Goal: Navigation & Orientation: Find specific page/section

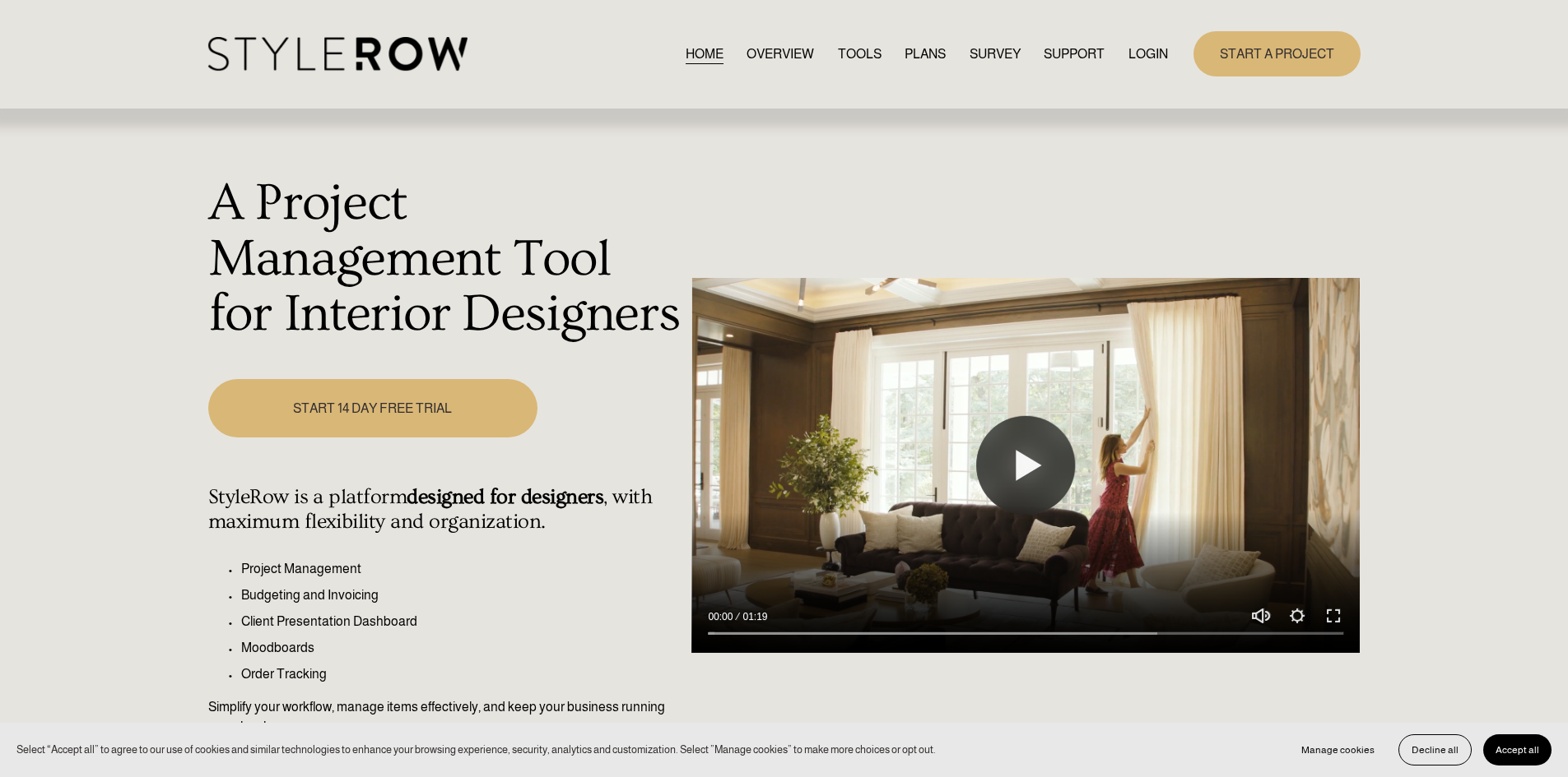
click at [1141, 54] on link "LOGIN" at bounding box center [1148, 53] width 39 height 22
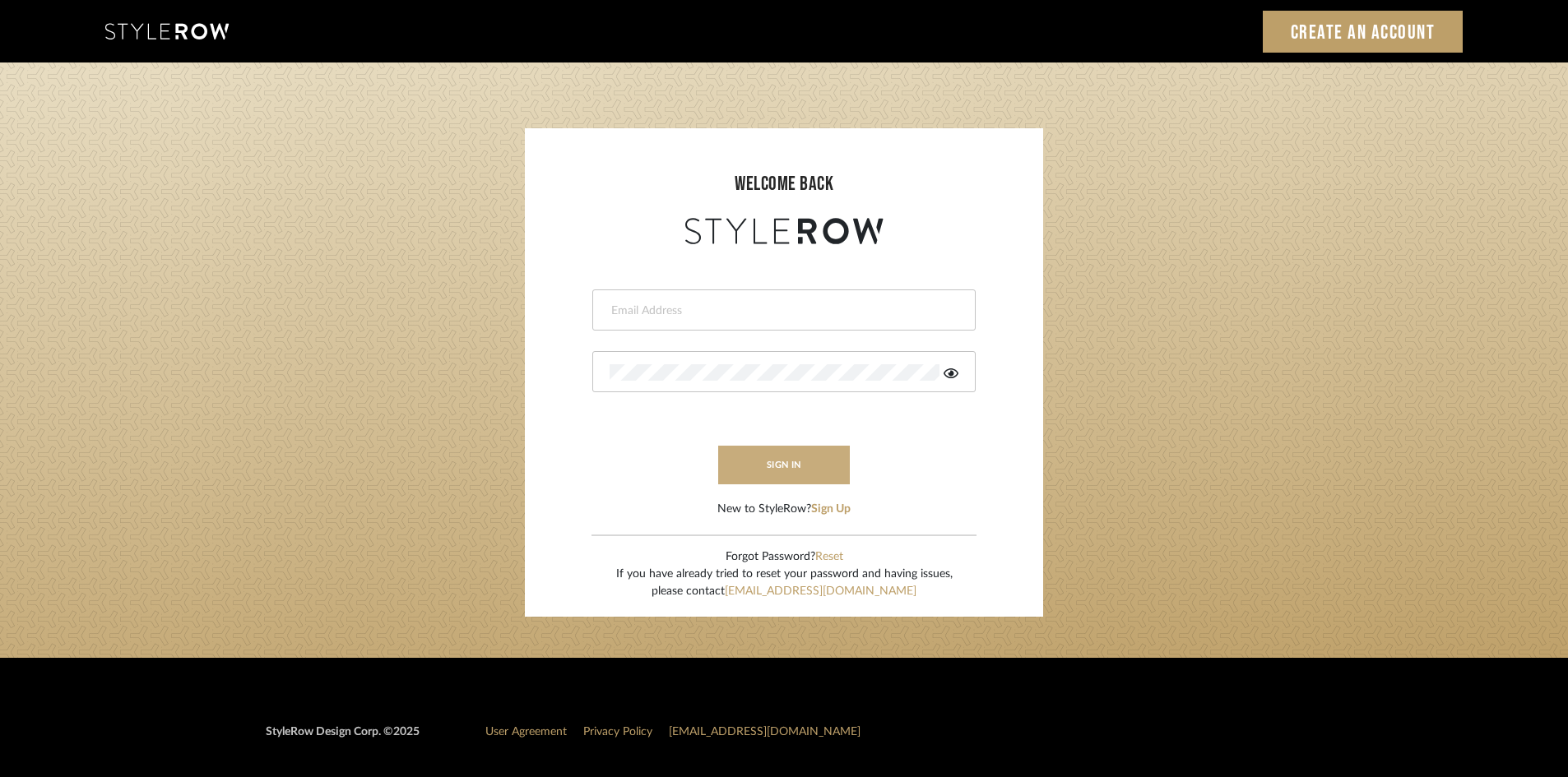
type input "carrie@tresbelleinteriors.com"
click at [774, 460] on button "sign in" at bounding box center [783, 465] width 132 height 38
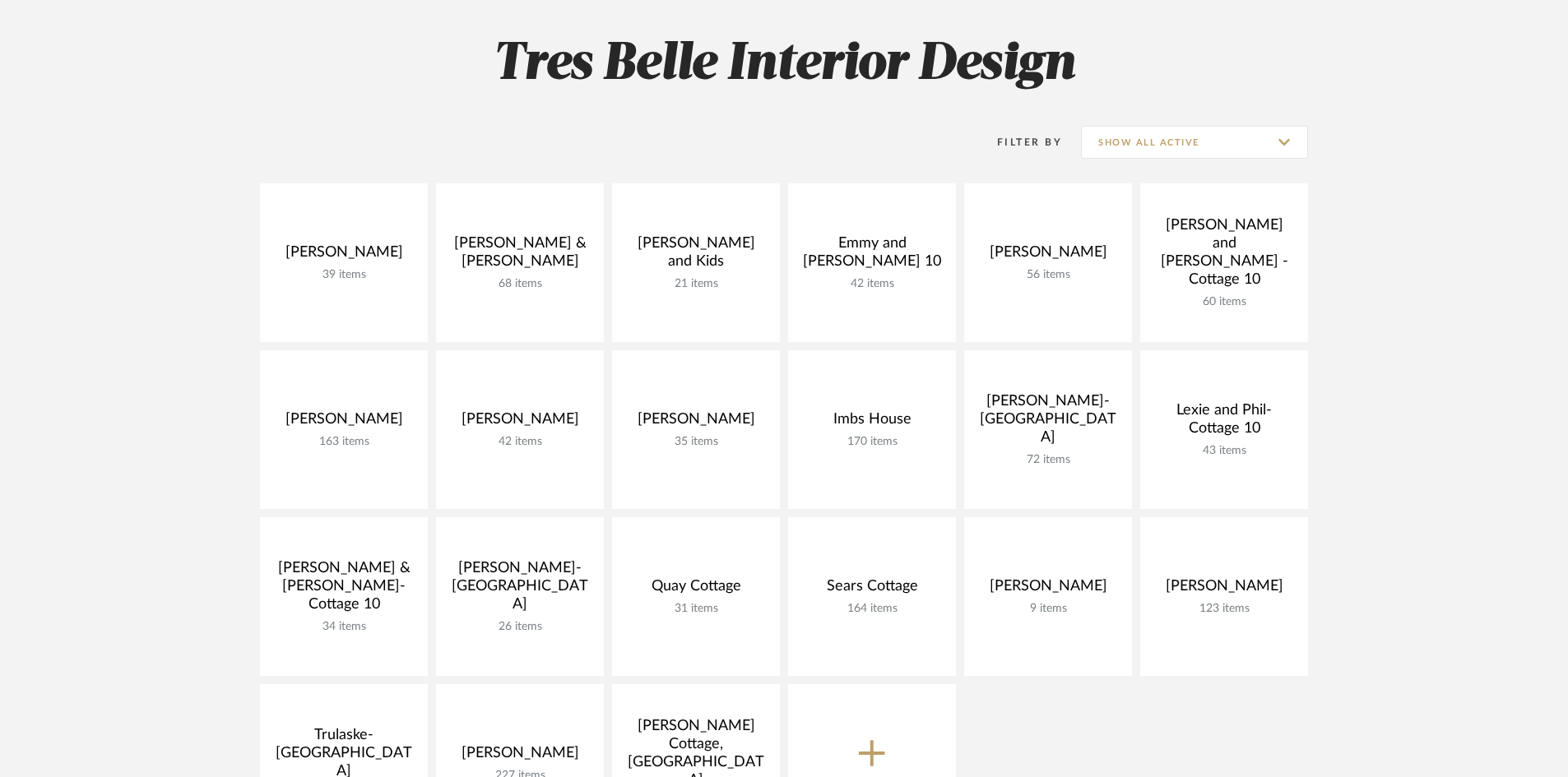
scroll to position [247, 0]
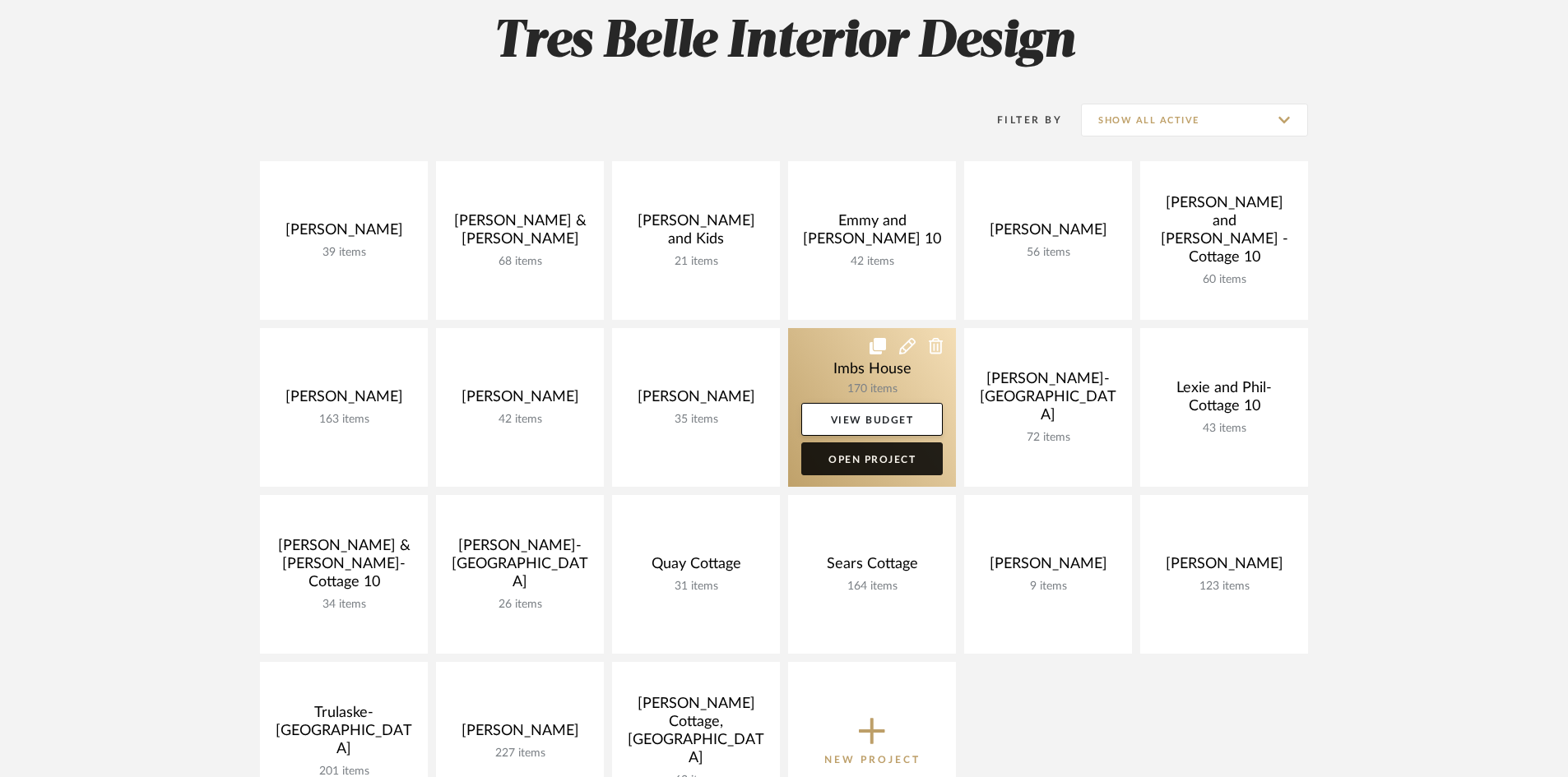
click at [855, 447] on link "Open Project" at bounding box center [872, 459] width 141 height 33
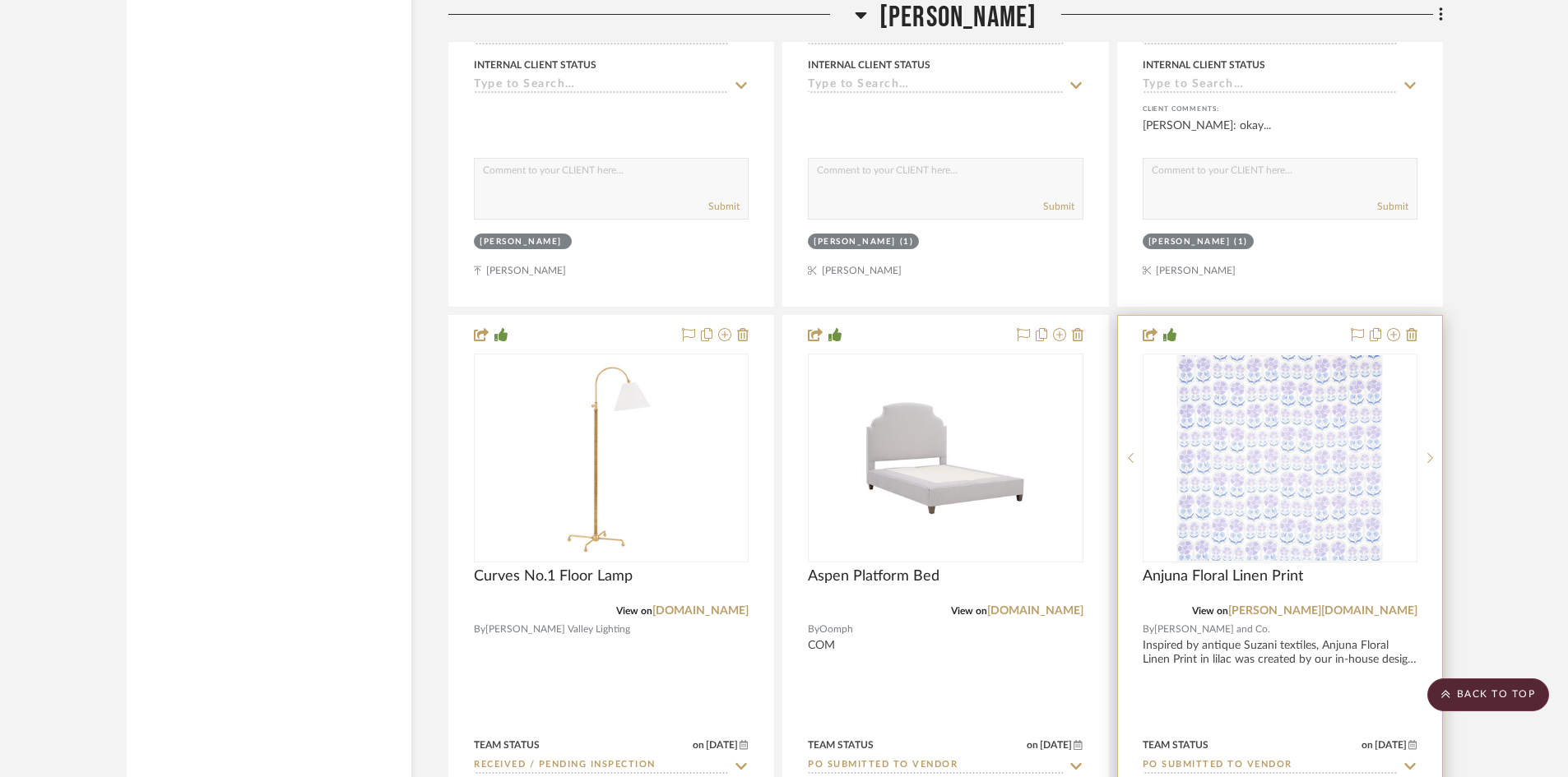
scroll to position [16524, 0]
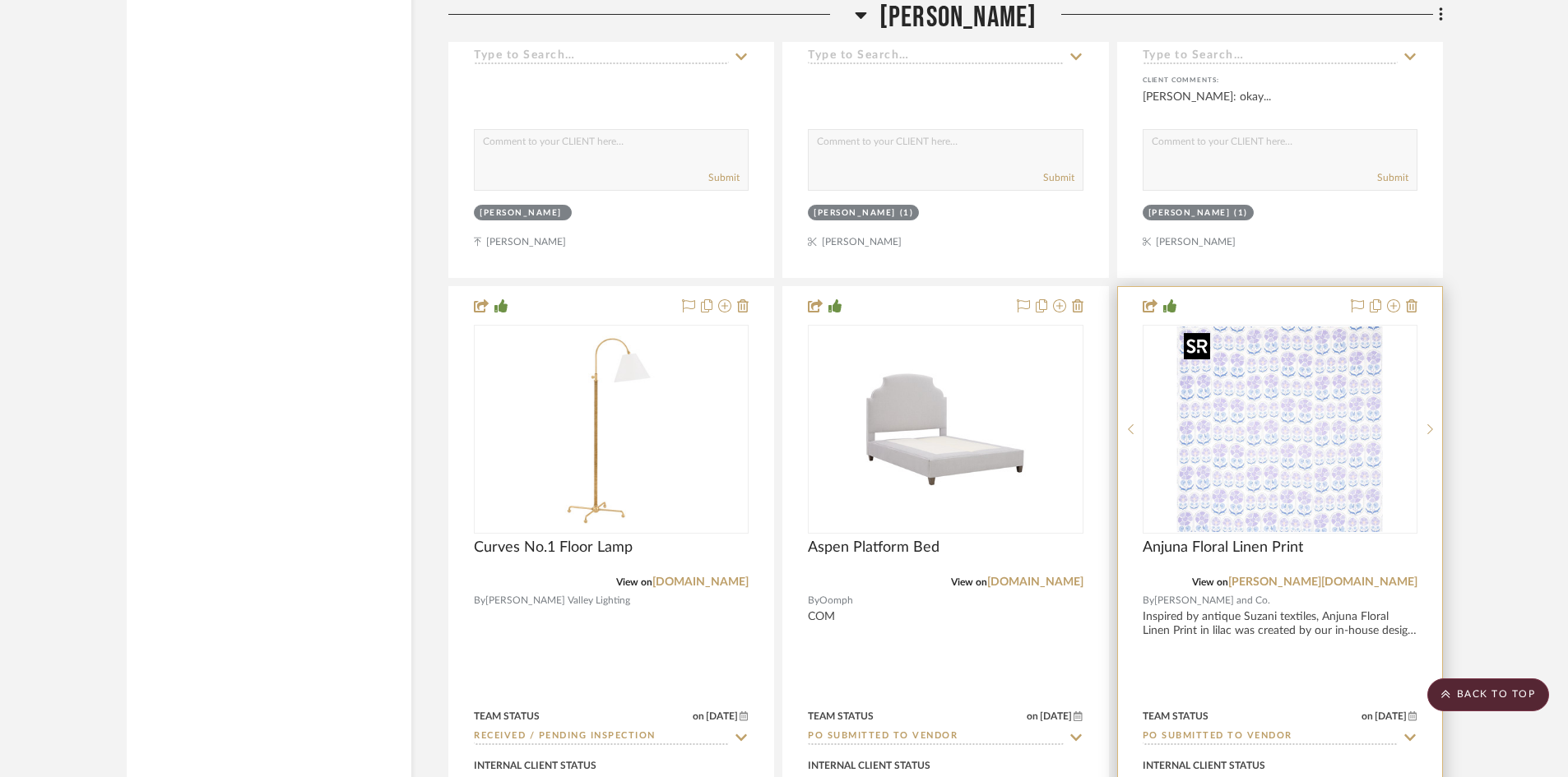
click at [1259, 444] on img "0" at bounding box center [1280, 430] width 206 height 206
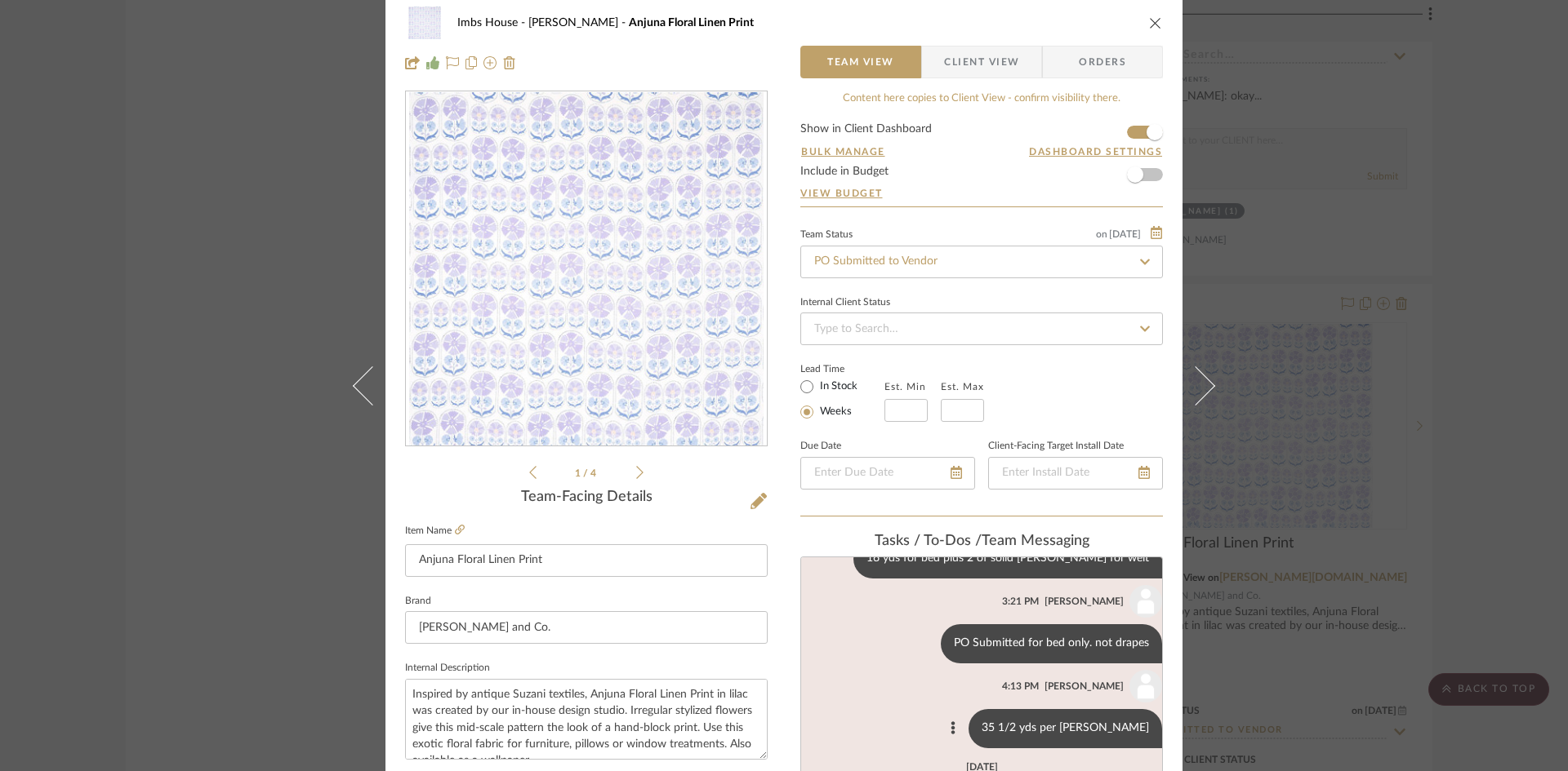
scroll to position [81, 0]
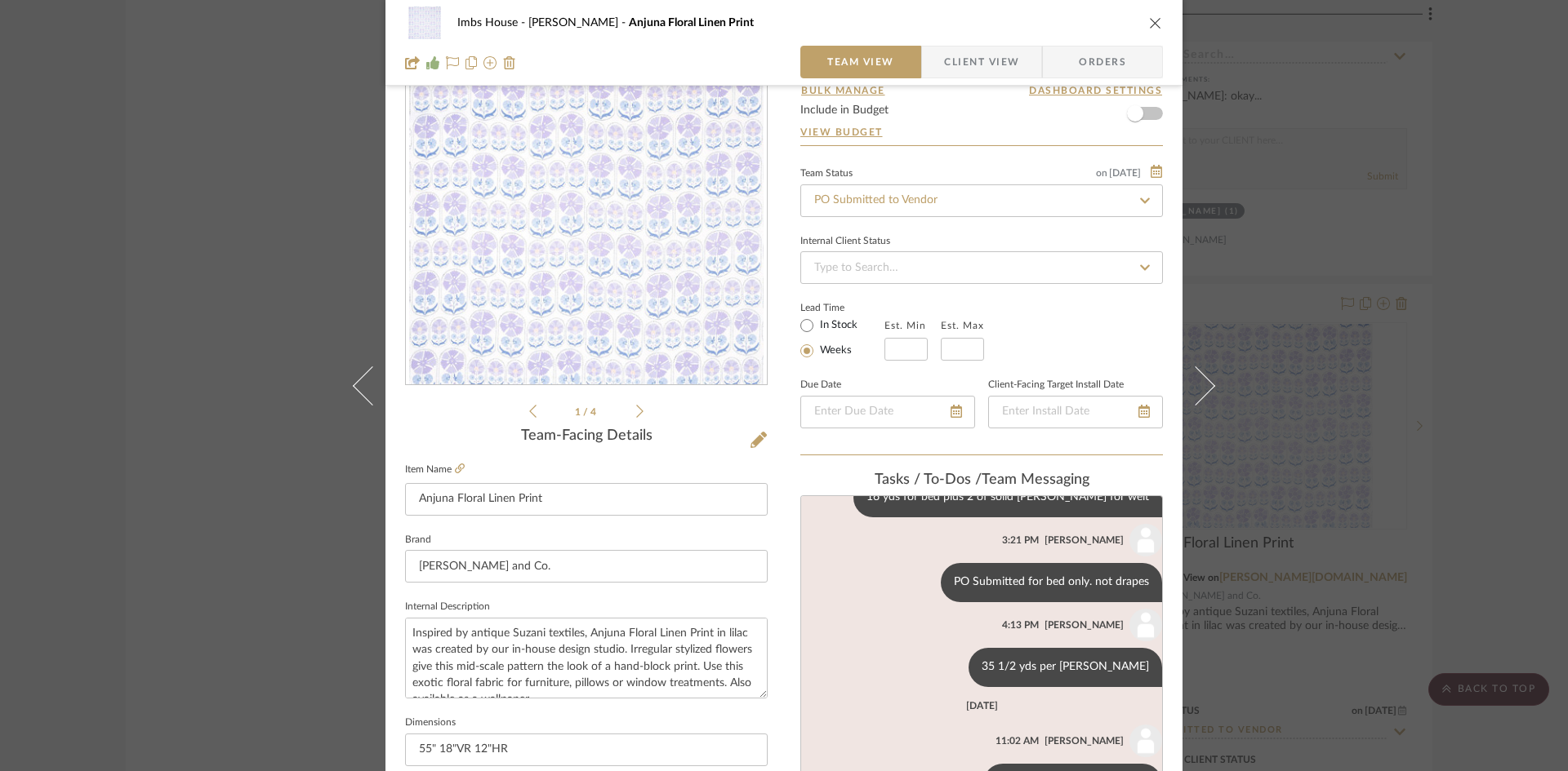
click at [1149, 20] on icon "close" at bounding box center [1155, 23] width 13 height 13
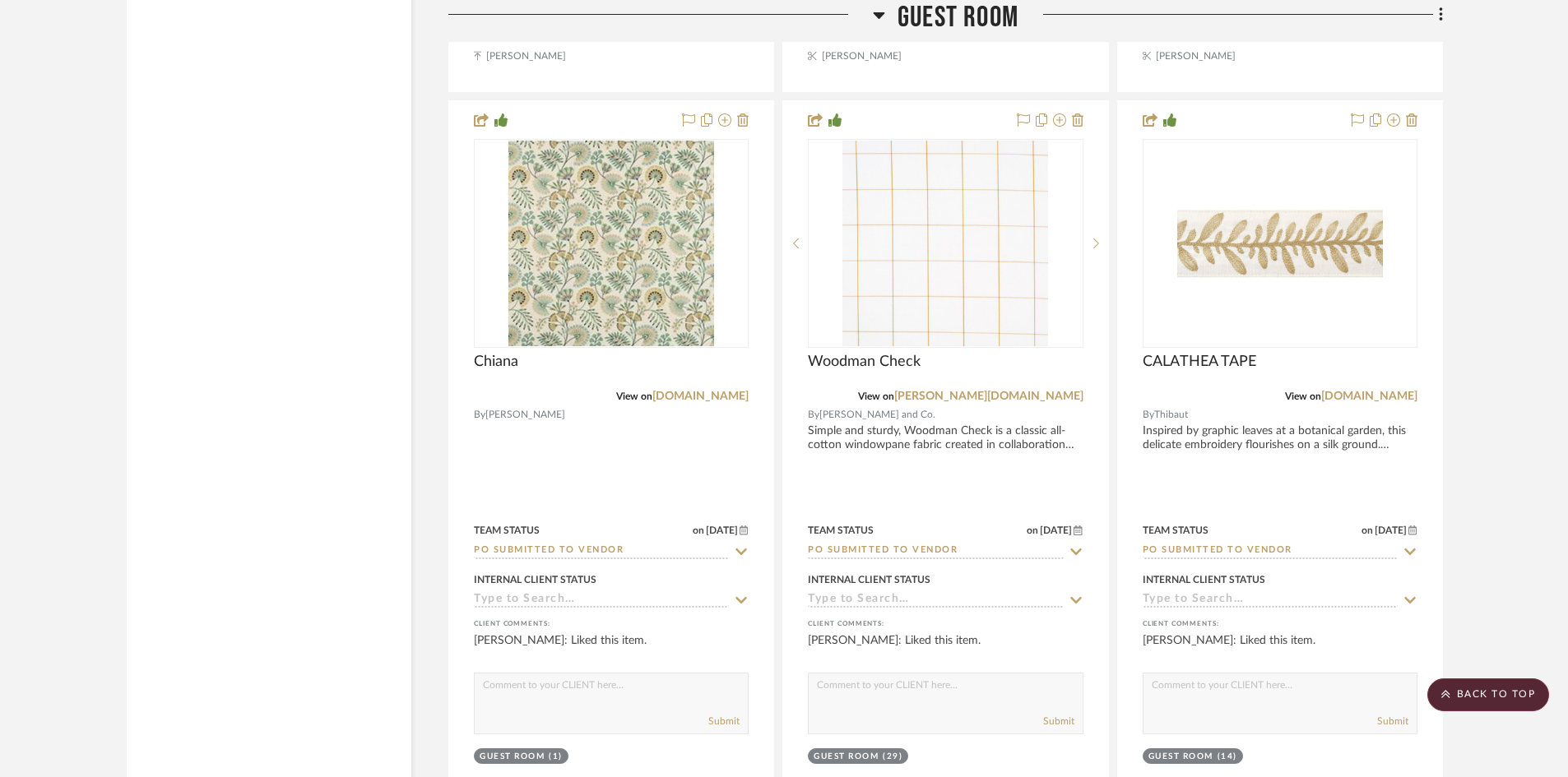
scroll to position [25242, 0]
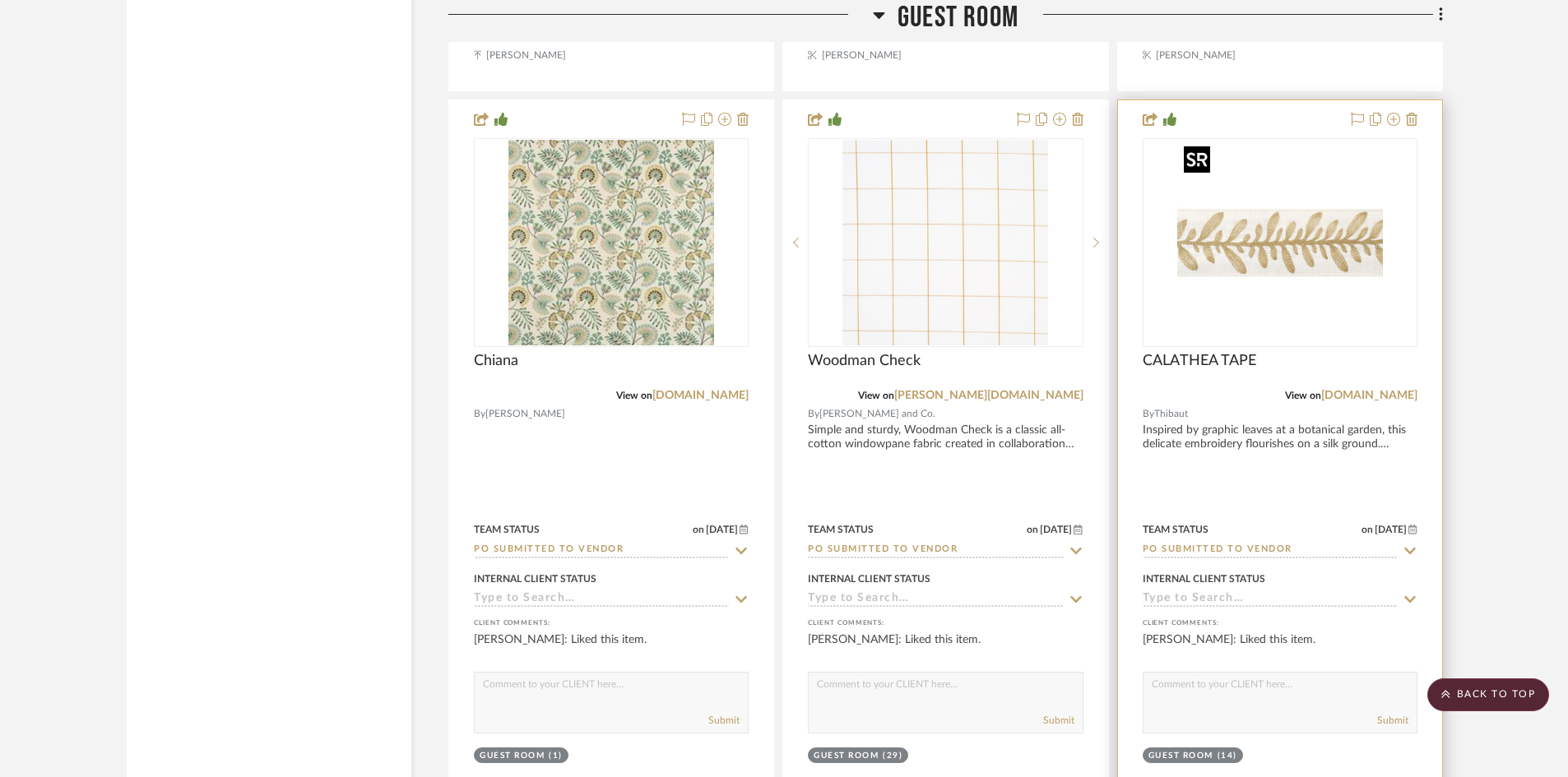
click at [1271, 277] on img "0" at bounding box center [1280, 243] width 206 height 206
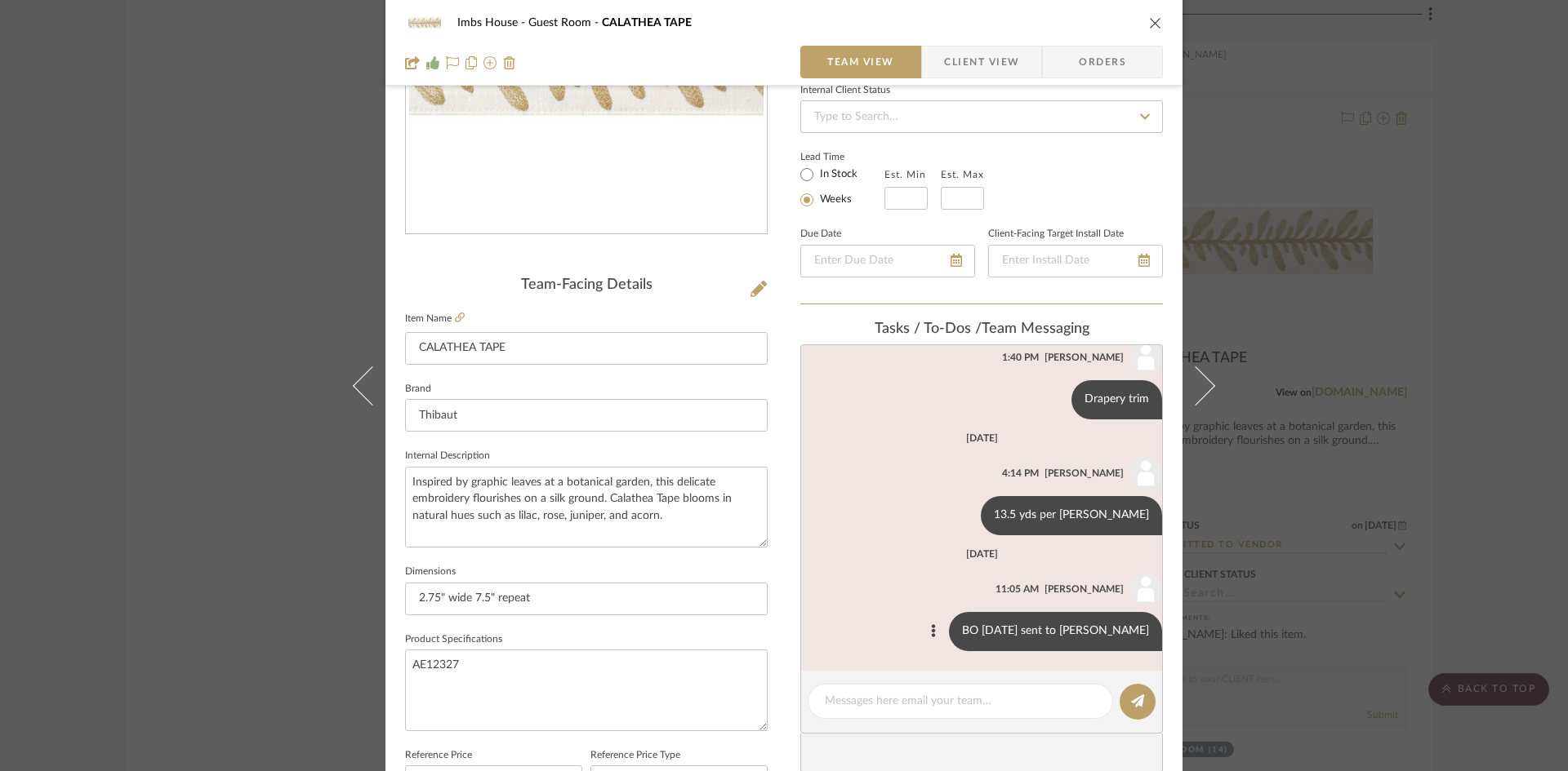
scroll to position [245, 0]
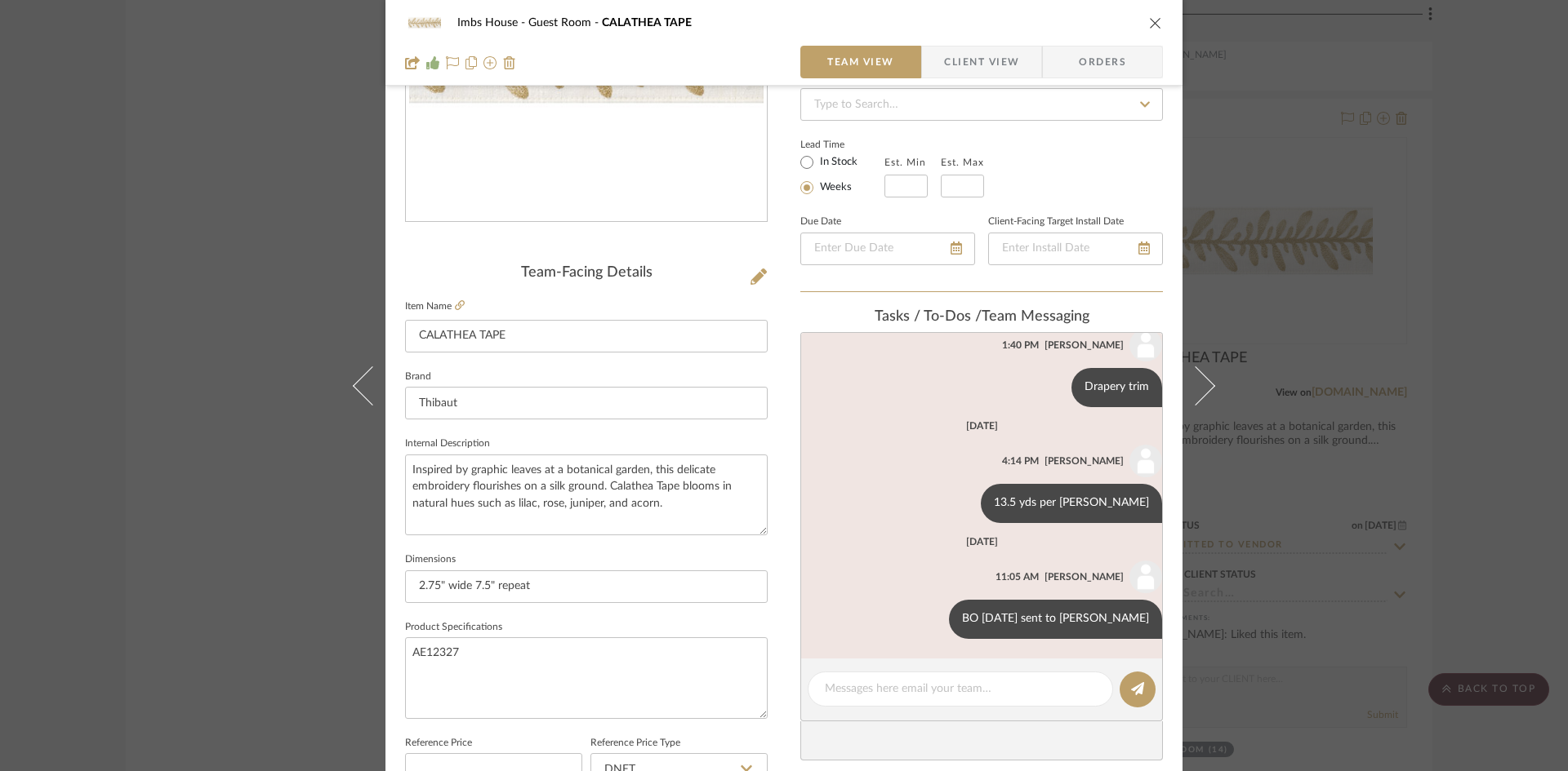
click at [1149, 21] on icon "close" at bounding box center [1155, 23] width 13 height 13
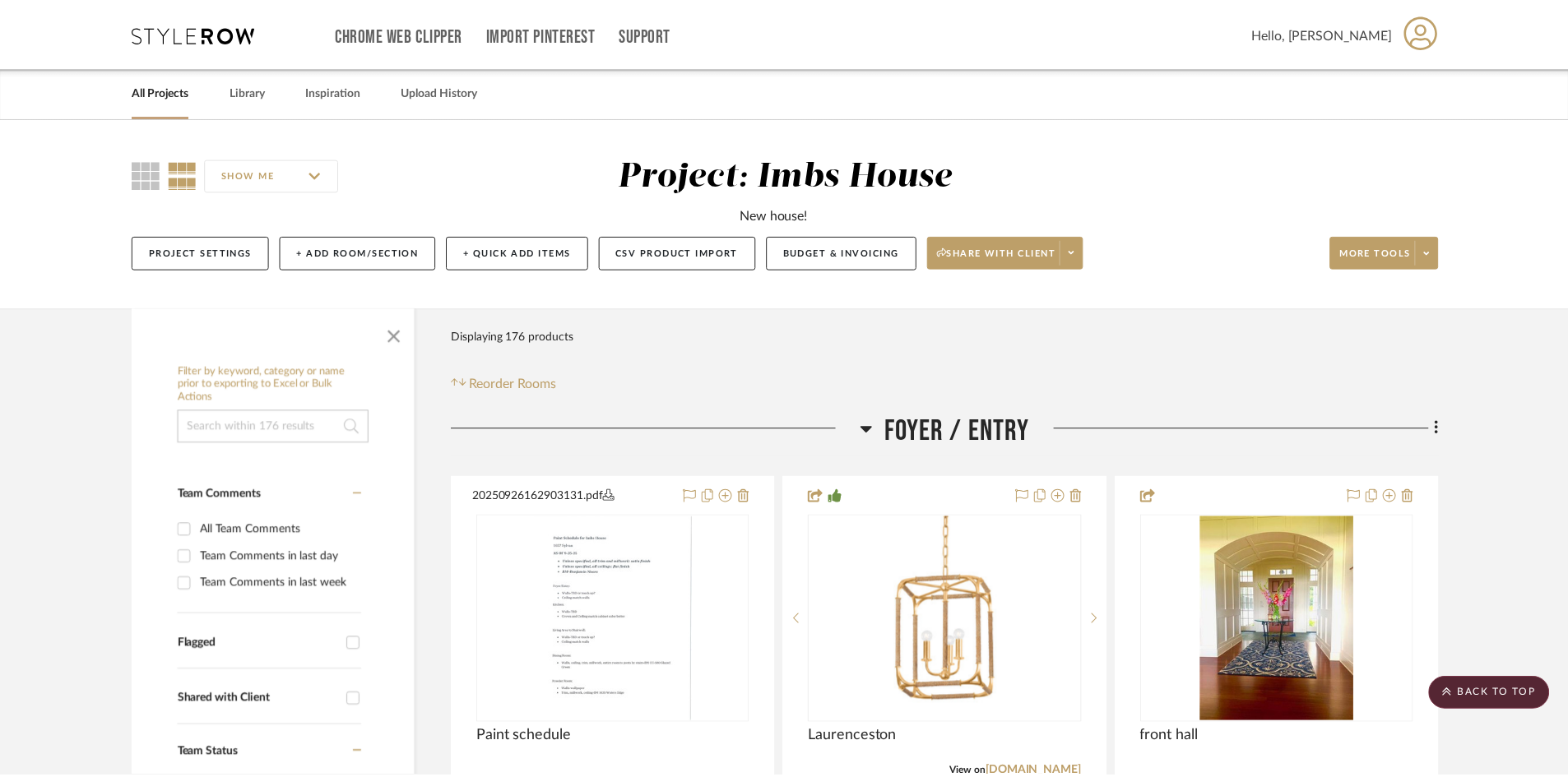
scroll to position [25242, 0]
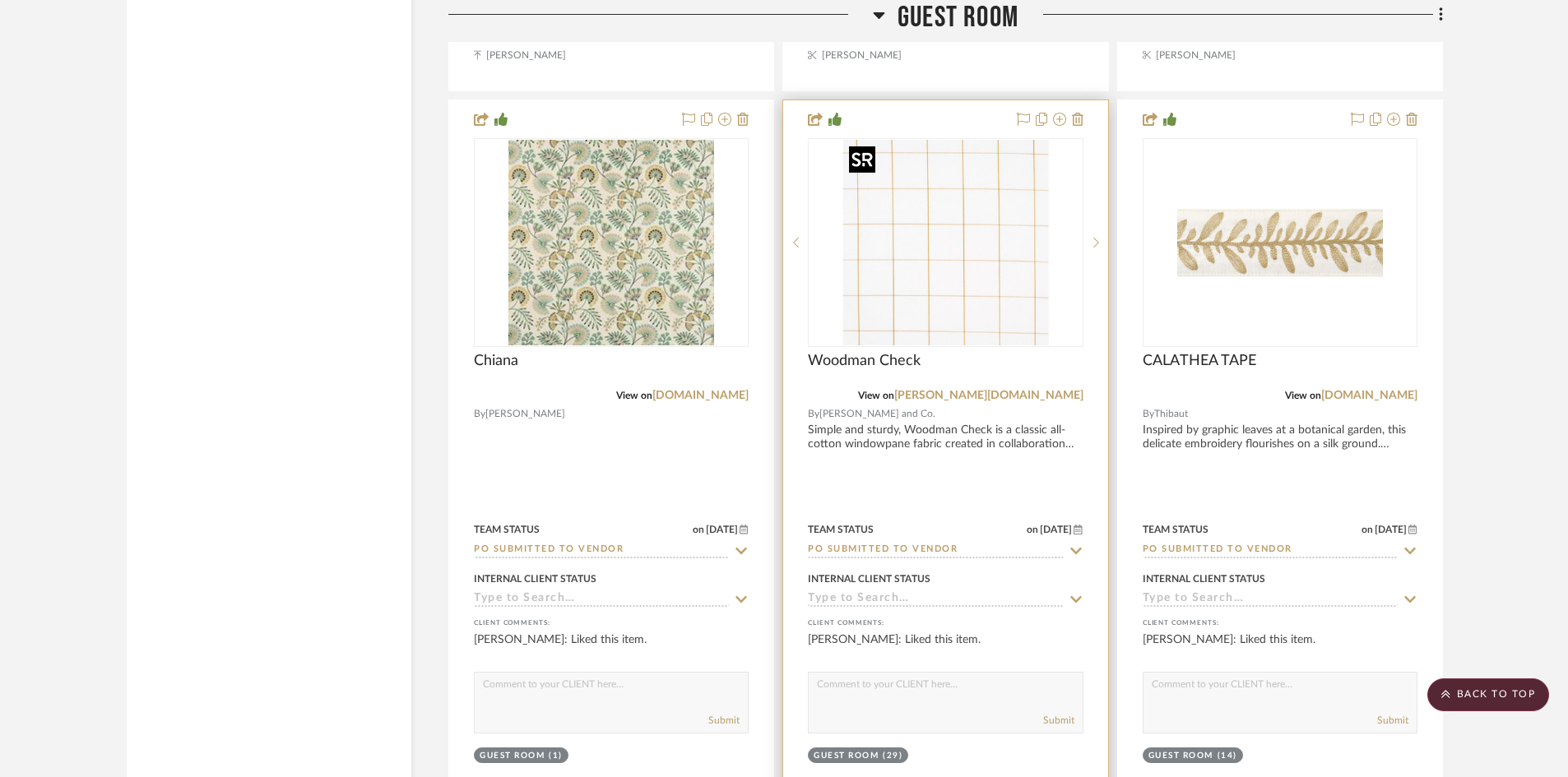
click at [0, 0] on img at bounding box center [0, 0] width 0 height 0
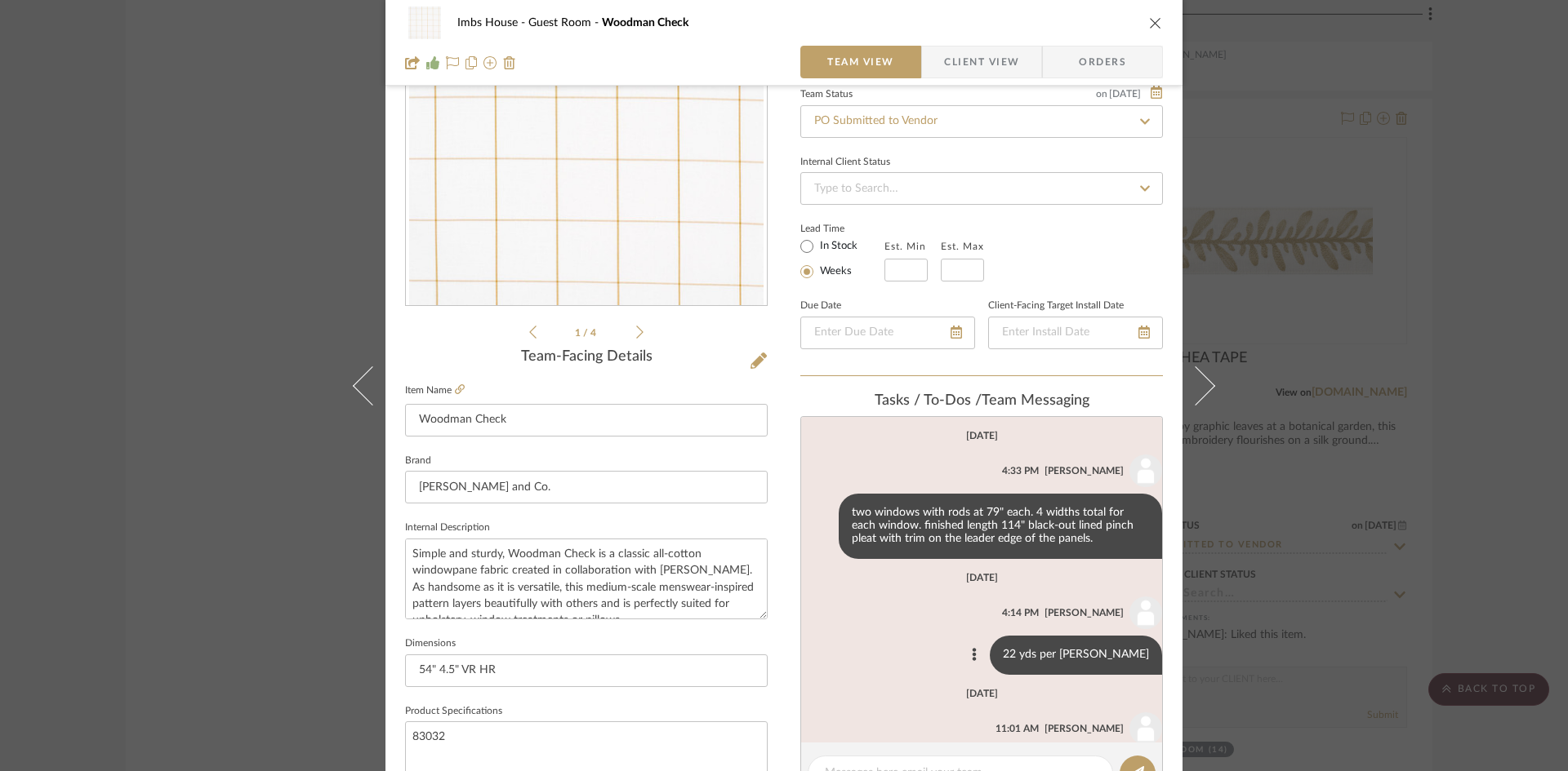
scroll to position [0, 0]
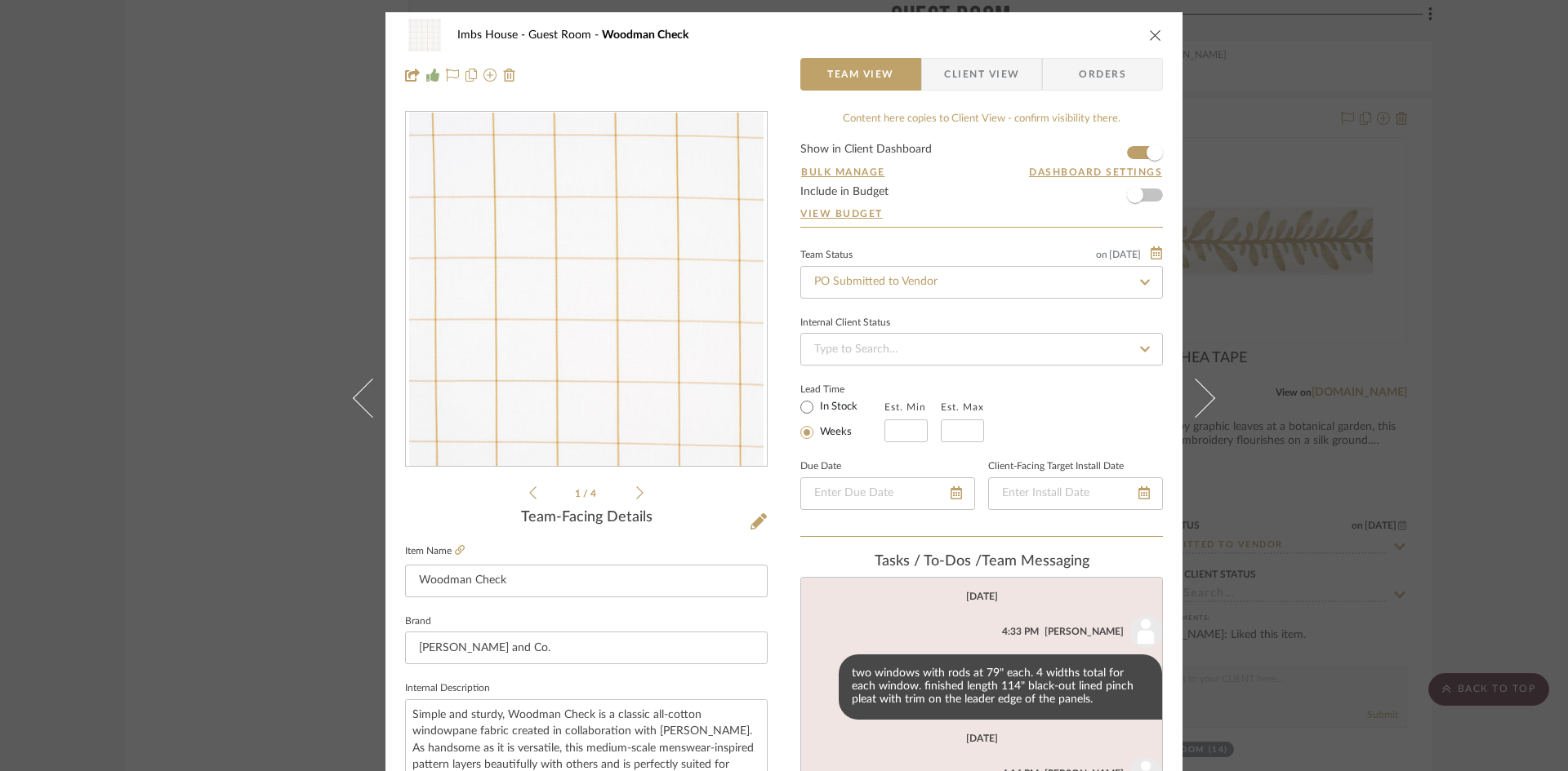
click at [1149, 33] on icon "close" at bounding box center [1155, 35] width 13 height 13
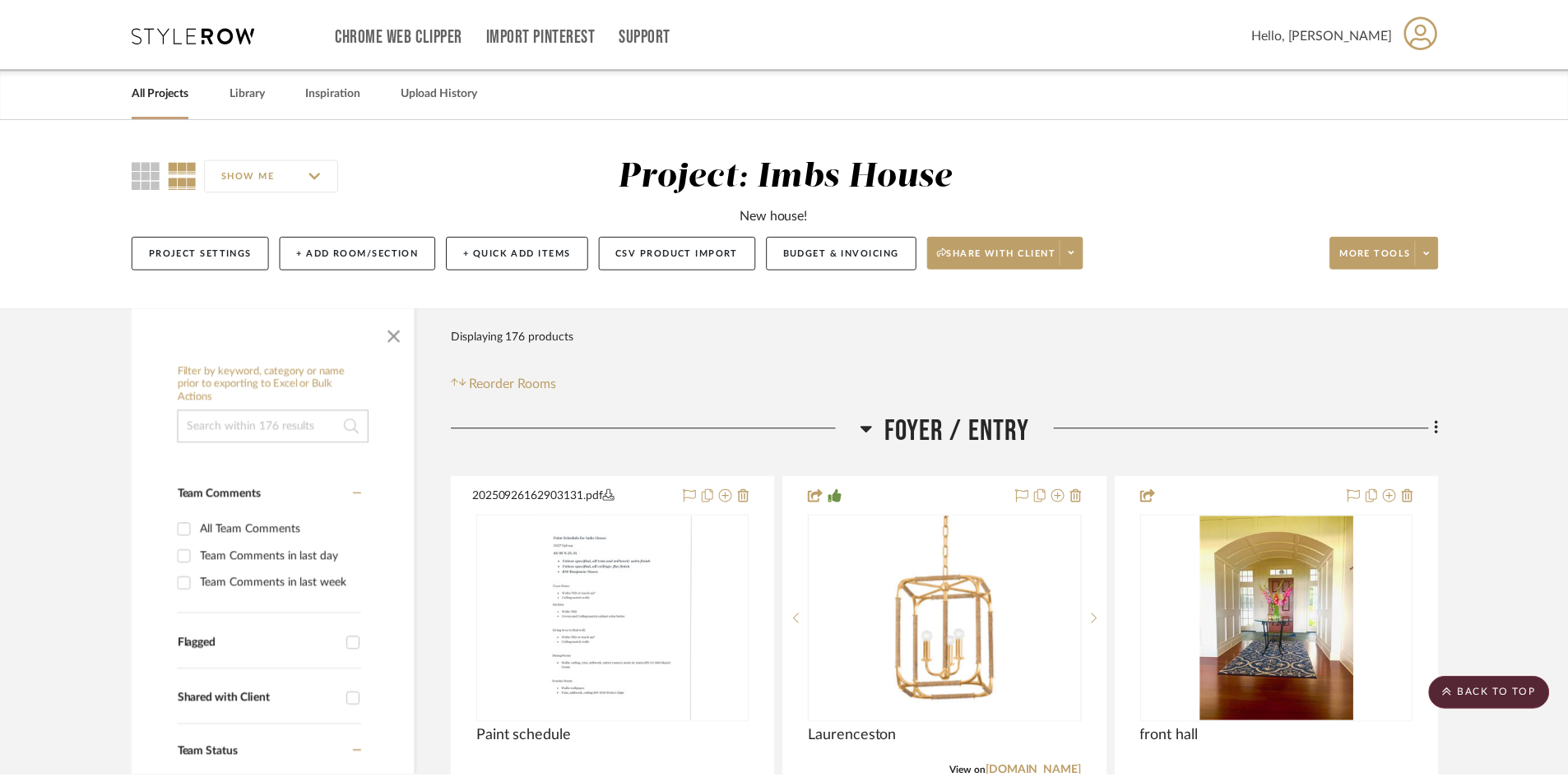
scroll to position [25242, 0]
